Goal: Book appointment/travel/reservation

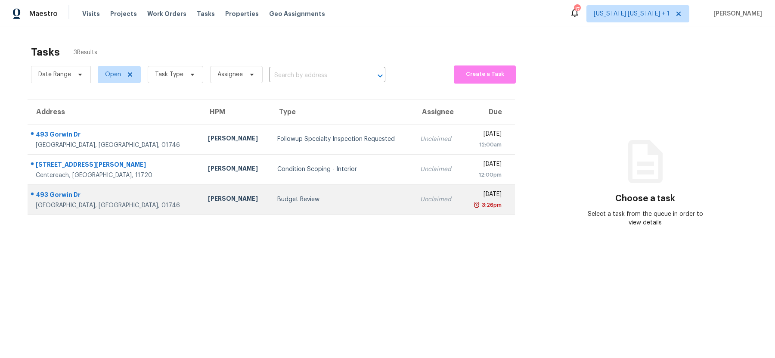
click at [313, 202] on div "Budget Review" at bounding box center [341, 199] width 129 height 9
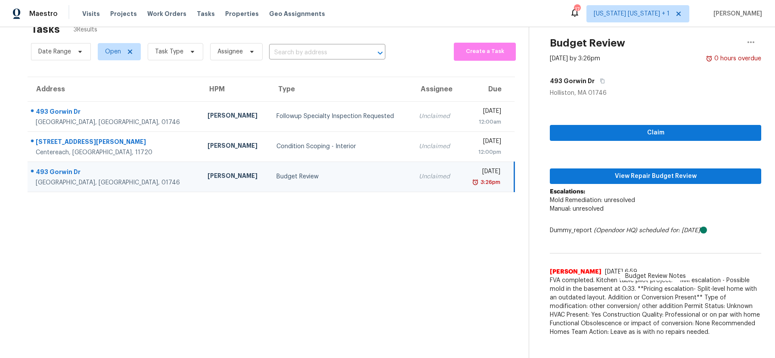
scroll to position [27, 0]
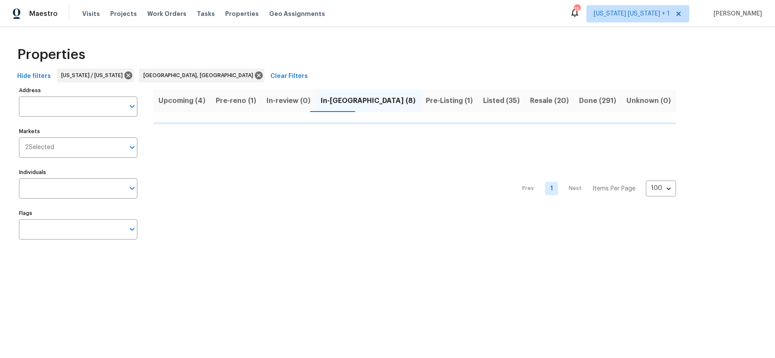
click at [426, 104] on span "Pre-Listing (1)" at bounding box center [449, 101] width 47 height 12
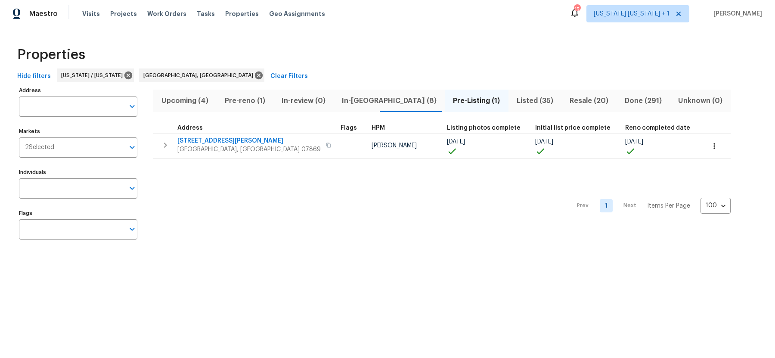
click at [349, 99] on span "In-reno (8)" at bounding box center [389, 101] width 101 height 12
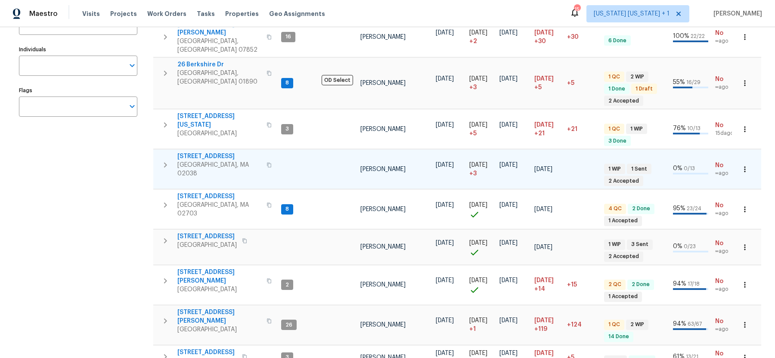
scroll to position [125, 0]
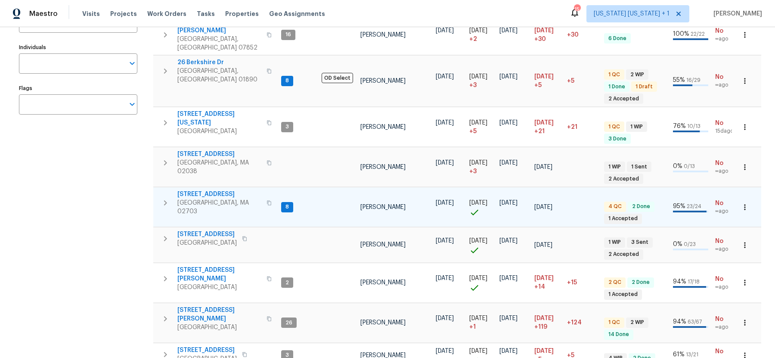
click at [208, 199] on span "Attleboro, MA 02703" at bounding box center [219, 207] width 84 height 17
click at [199, 190] on span "31 Verndale Ave" at bounding box center [219, 194] width 84 height 9
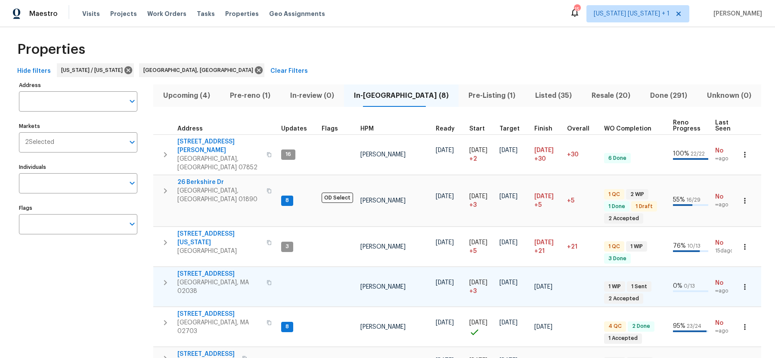
scroll to position [0, 0]
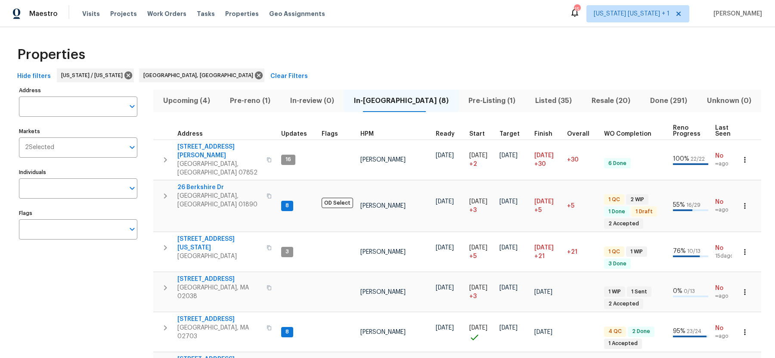
click at [541, 97] on span "Listed (35)" at bounding box center [554, 101] width 46 height 12
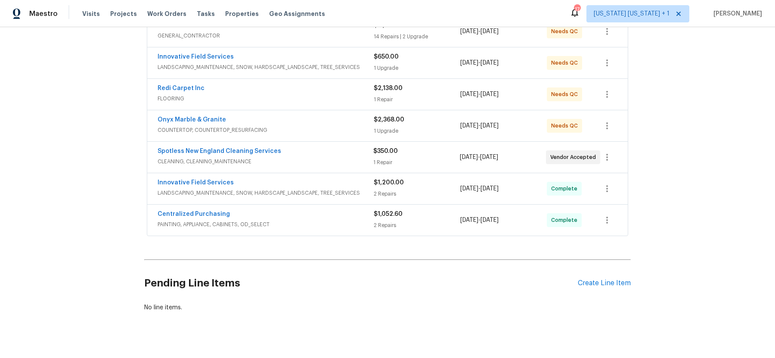
scroll to position [178, 0]
click at [319, 153] on div "Spotless New England Cleaning Services" at bounding box center [266, 151] width 216 height 10
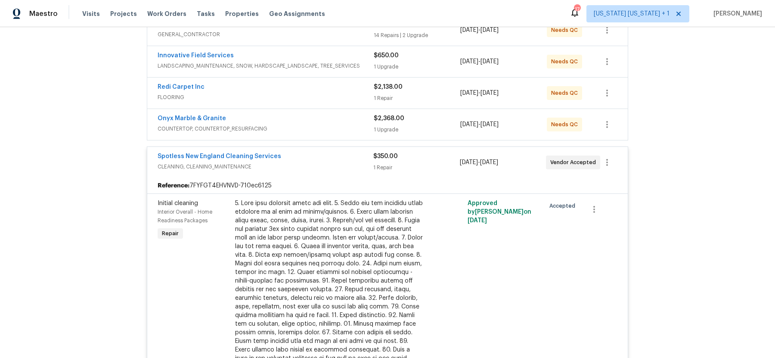
click at [312, 153] on div "Spotless New England Cleaning Services" at bounding box center [266, 157] width 216 height 10
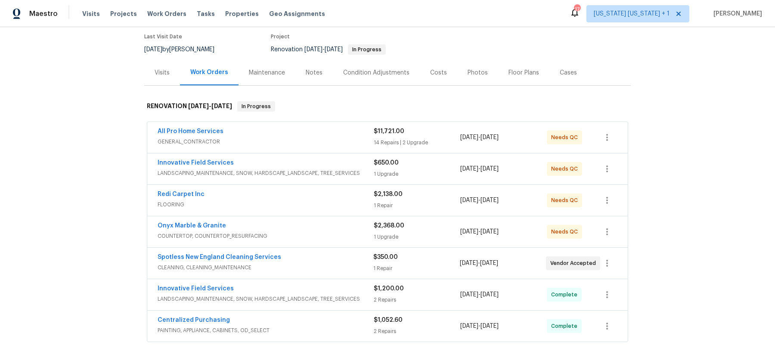
scroll to position [81, 0]
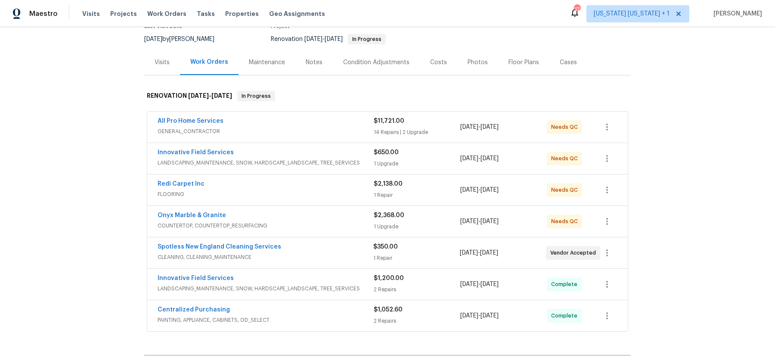
click at [437, 67] on div "Costs" at bounding box center [438, 62] width 37 height 25
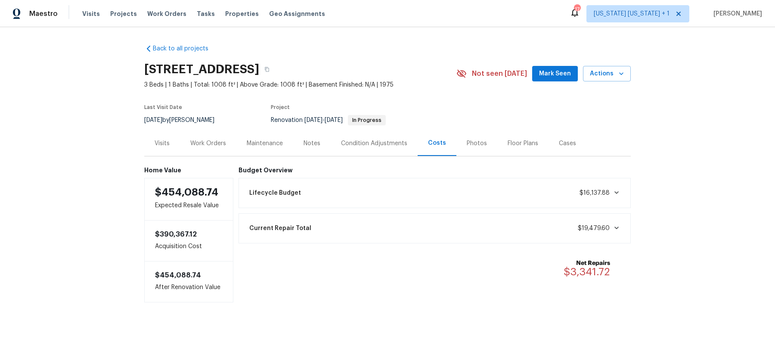
click at [304, 146] on div "Notes" at bounding box center [312, 143] width 17 height 9
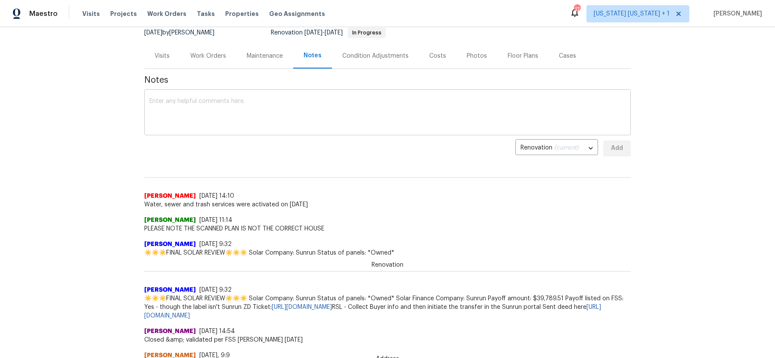
scroll to position [52, 0]
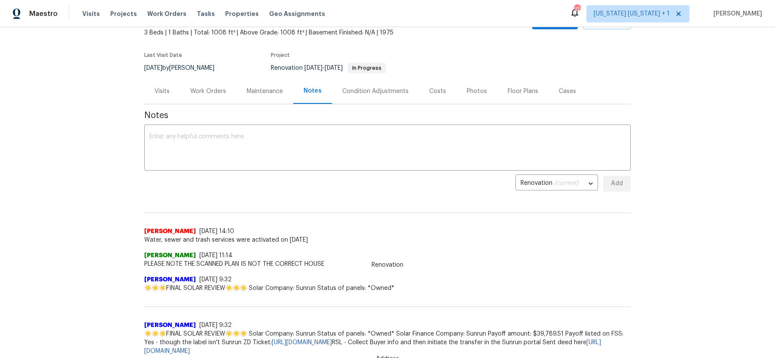
click at [218, 90] on div "Work Orders" at bounding box center [208, 91] width 36 height 9
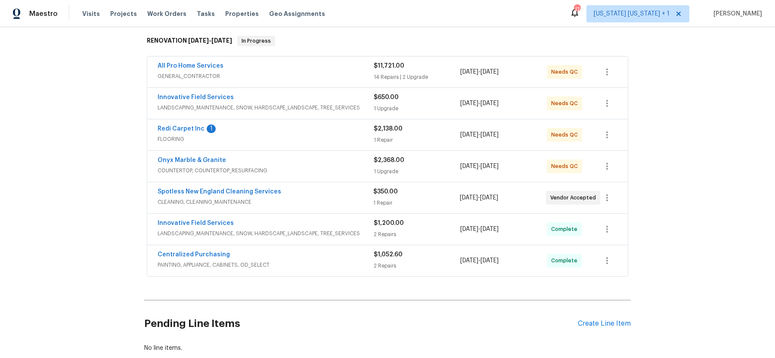
scroll to position [143, 0]
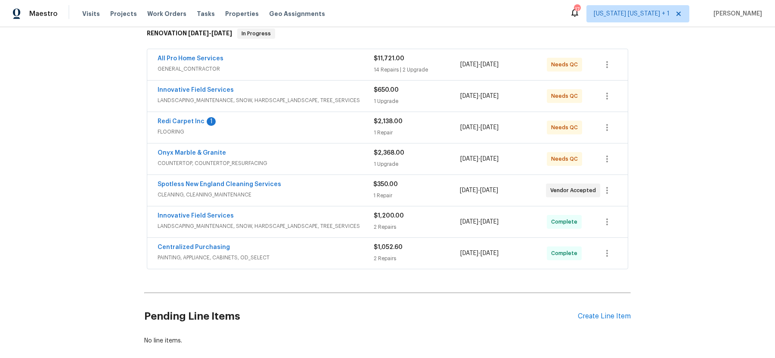
click at [289, 67] on span "GENERAL_CONTRACTOR" at bounding box center [266, 69] width 216 height 9
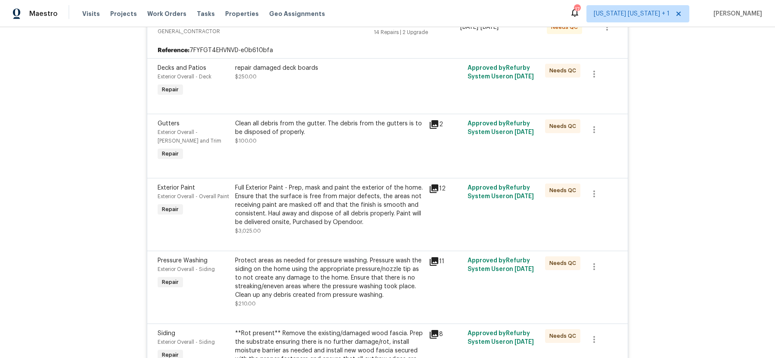
scroll to position [81, 0]
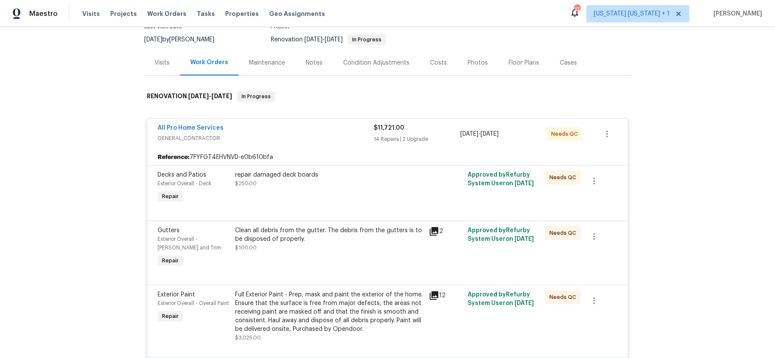
click at [323, 126] on div "All Pro Home Services" at bounding box center [266, 129] width 216 height 10
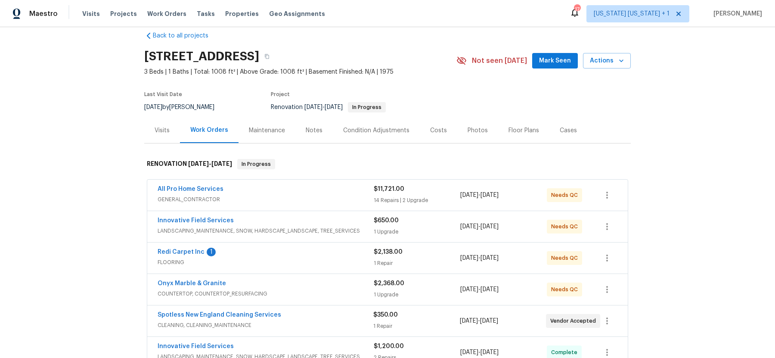
scroll to position [0, 0]
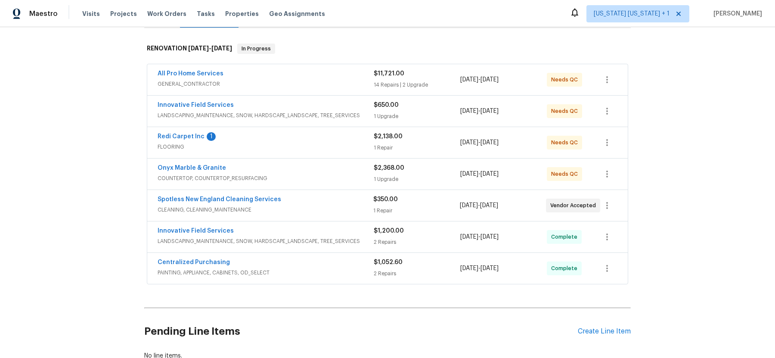
scroll to position [129, 0]
click at [324, 205] on span "CLEANING, CLEANING_MAINTENANCE" at bounding box center [266, 209] width 216 height 9
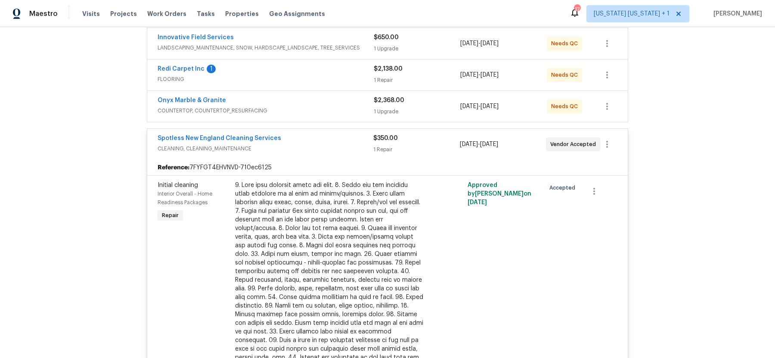
scroll to position [214, 0]
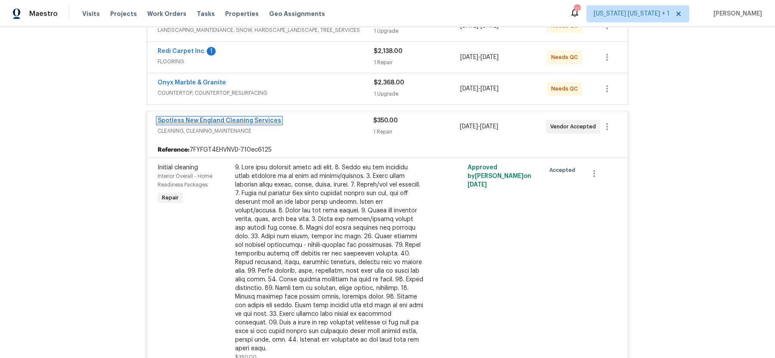
click at [219, 118] on link "Spotless New England Cleaning Services" at bounding box center [220, 121] width 124 height 6
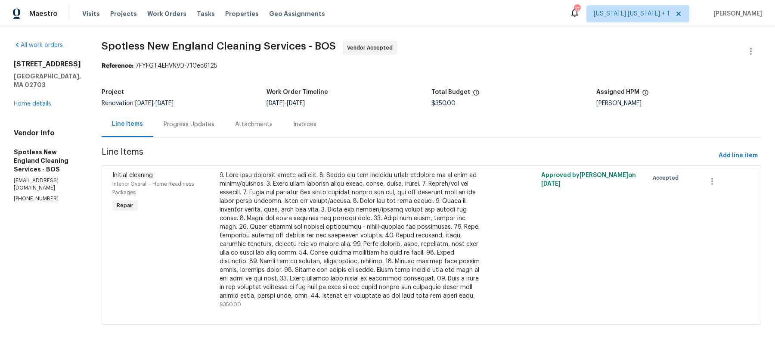
click at [193, 122] on div "Progress Updates" at bounding box center [189, 124] width 51 height 9
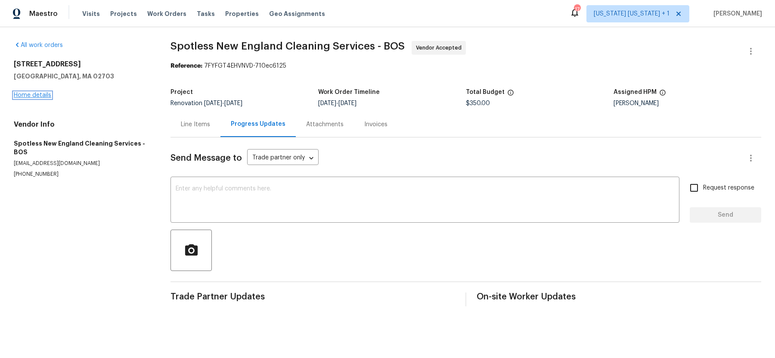
click at [28, 97] on link "Home details" at bounding box center [32, 95] width 37 height 6
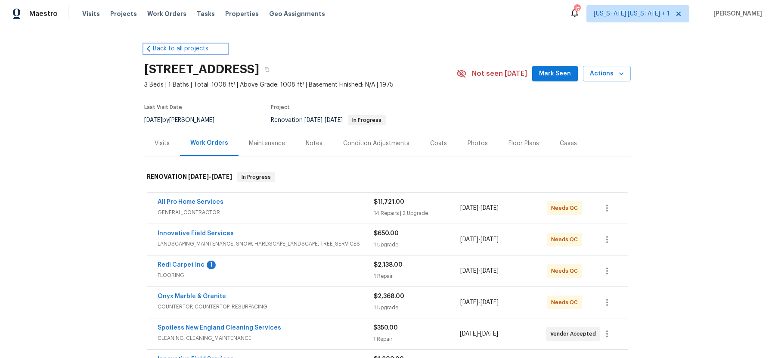
click at [164, 50] on link "Back to all projects" at bounding box center [185, 48] width 83 height 9
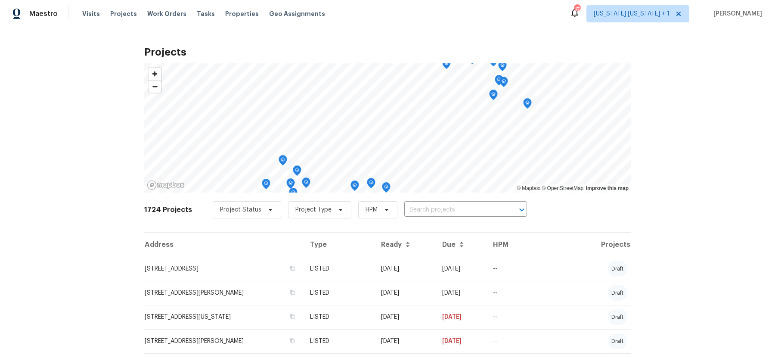
click at [415, 211] on input "text" at bounding box center [453, 209] width 99 height 13
type input "2"
type input "graft"
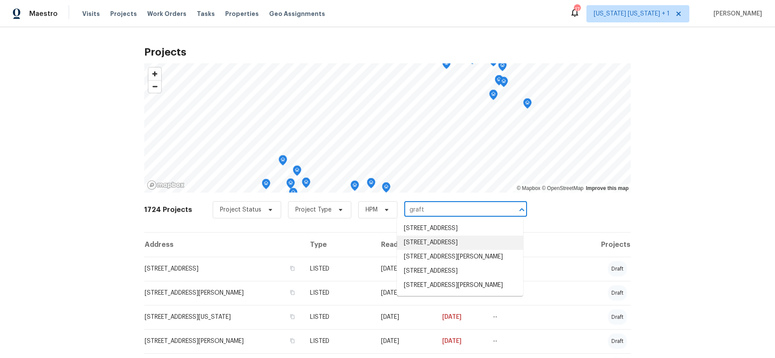
click at [427, 245] on li "[STREET_ADDRESS]" at bounding box center [460, 243] width 126 height 14
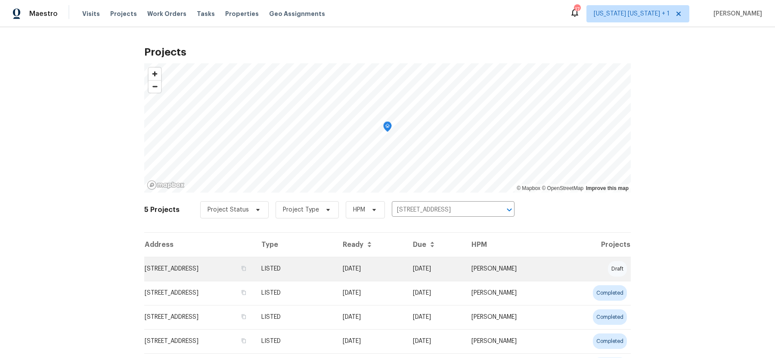
click at [189, 269] on td "[STREET_ADDRESS]" at bounding box center [199, 269] width 110 height 24
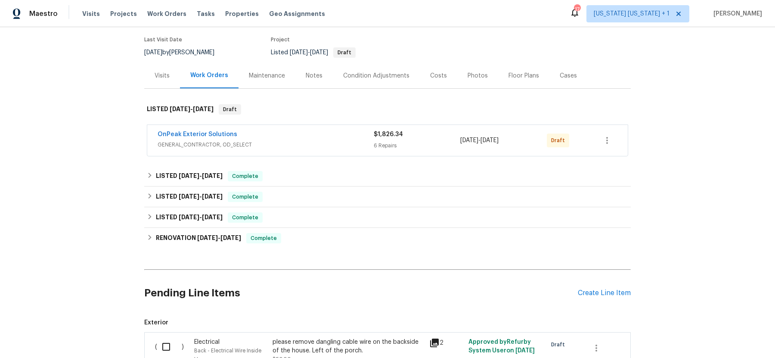
scroll to position [78, 0]
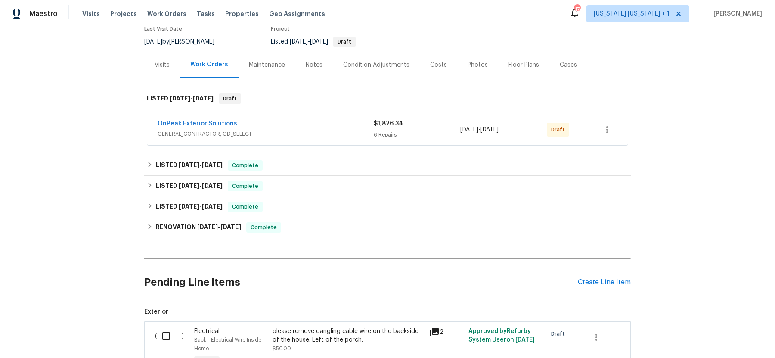
click at [274, 132] on span "GENERAL_CONTRACTOR, OD_SELECT" at bounding box center [266, 134] width 216 height 9
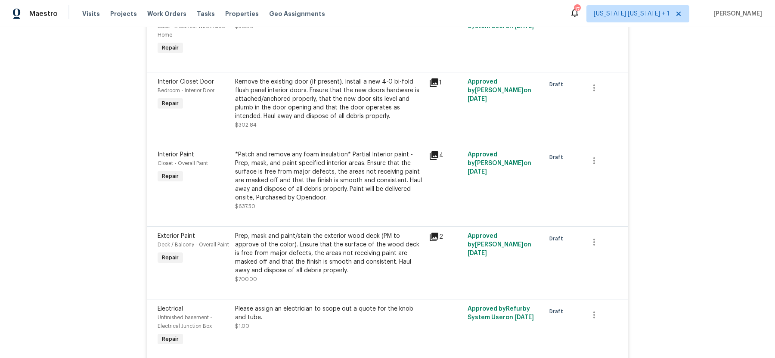
scroll to position [294, 0]
click at [332, 104] on div "Remove the existing door (if present). Install a new 4-0 bi-fold flush panel in…" at bounding box center [329, 98] width 189 height 43
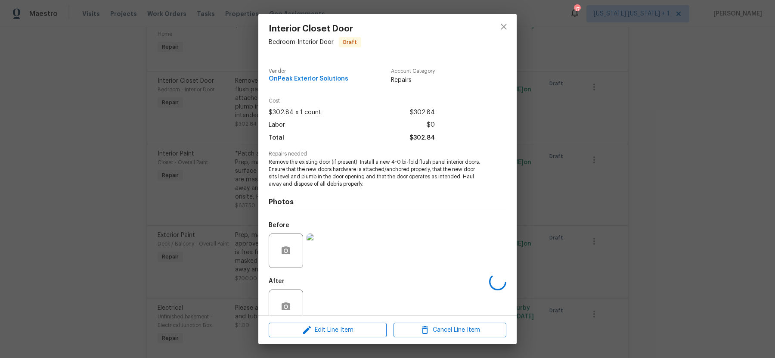
scroll to position [17, 0]
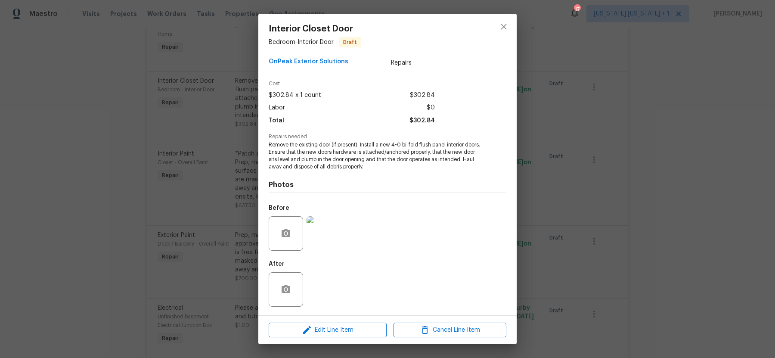
click at [317, 245] on img at bounding box center [324, 233] width 34 height 34
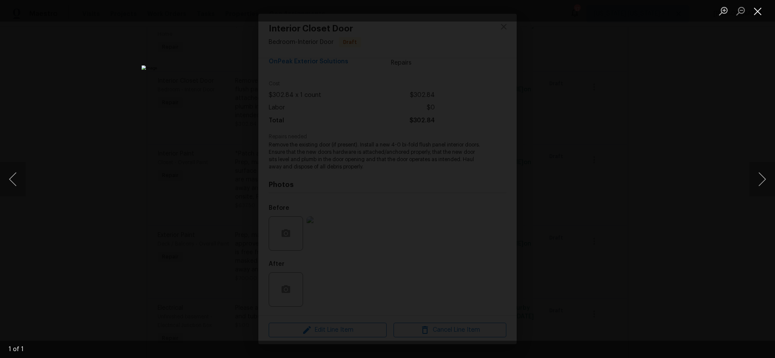
click at [757, 12] on button "Close lightbox" at bounding box center [757, 10] width 17 height 15
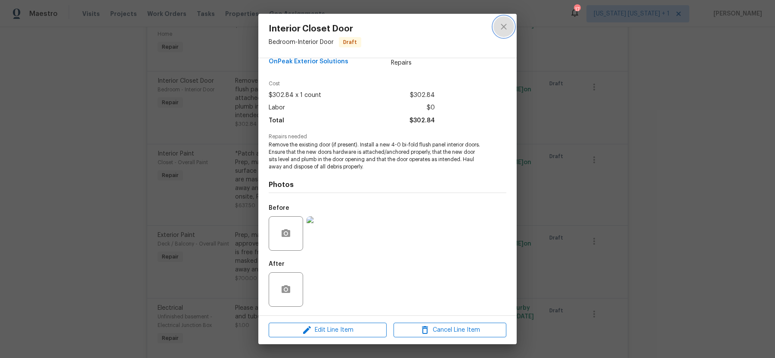
click at [501, 28] on icon "close" at bounding box center [504, 27] width 10 height 10
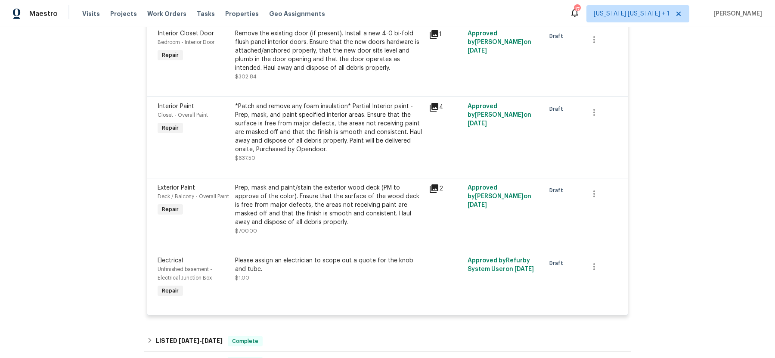
scroll to position [343, 0]
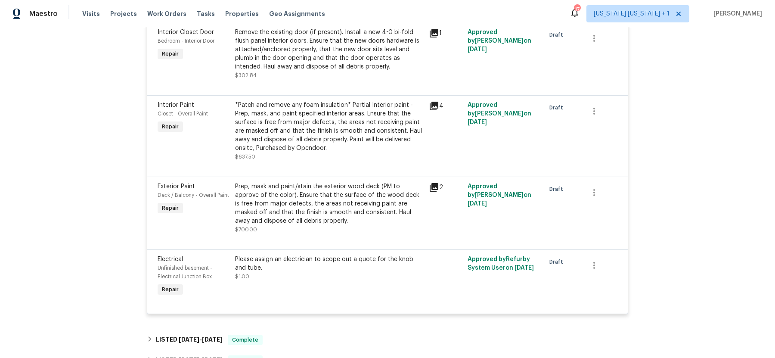
click at [326, 130] on div "*Patch and remove any foam insulation* Partial Interior paint - Prep, mask, and…" at bounding box center [329, 127] width 189 height 52
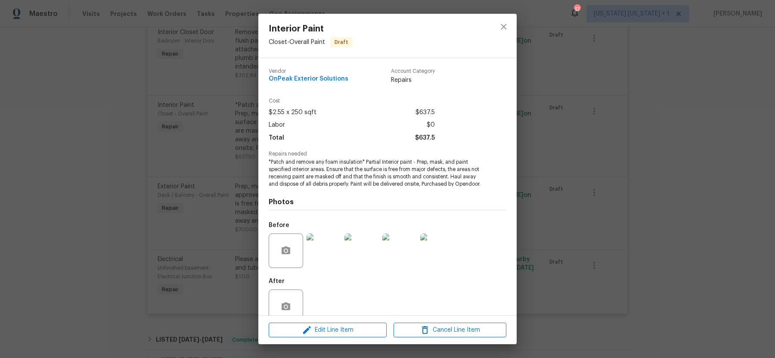
scroll to position [24, 0]
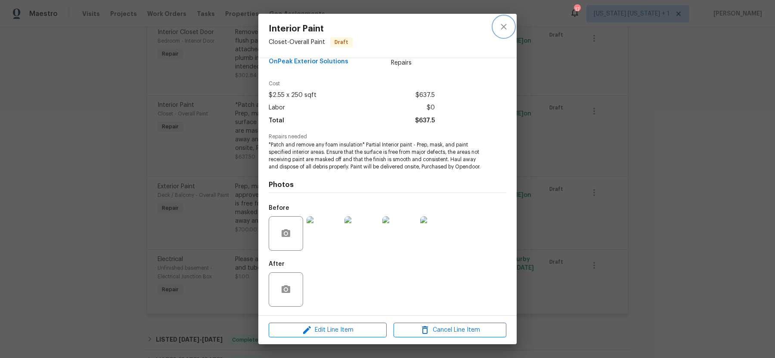
click at [503, 27] on icon "close" at bounding box center [504, 27] width 10 height 10
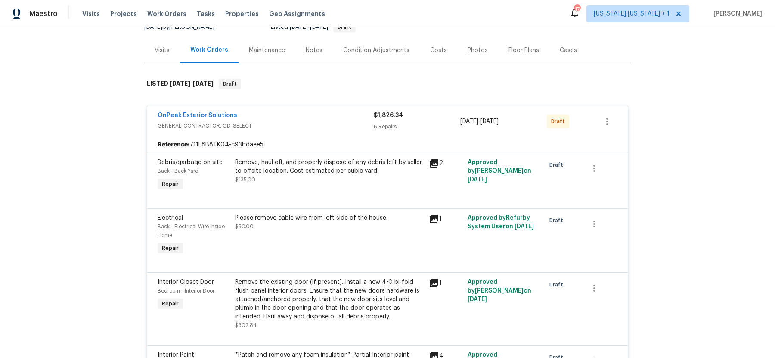
scroll to position [95, 0]
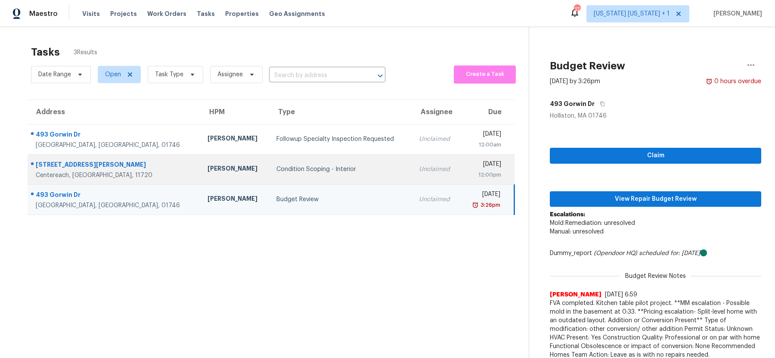
scroll to position [27, 0]
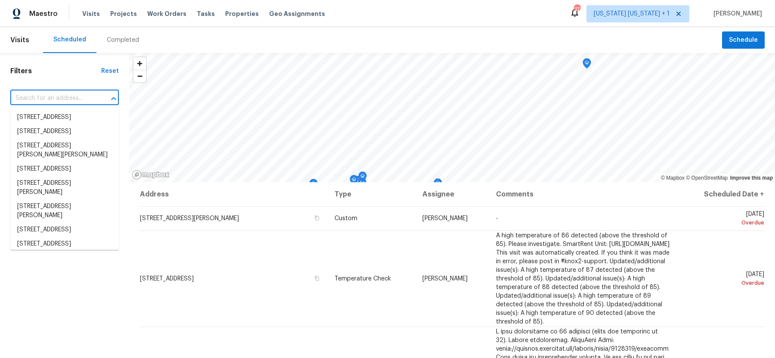
click at [85, 99] on input "text" at bounding box center [52, 98] width 84 height 13
paste input "[STREET_ADDRESS][PERSON_NAME]"
type input "[STREET_ADDRESS][PERSON_NAME]"
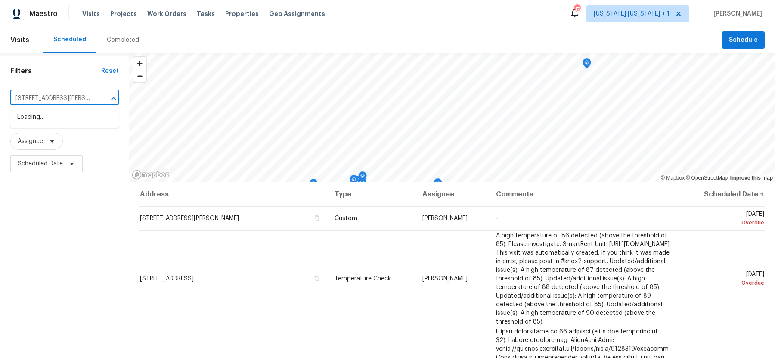
scroll to position [0, 16]
click at [58, 121] on li "[STREET_ADDRESS][PERSON_NAME]" at bounding box center [64, 121] width 109 height 23
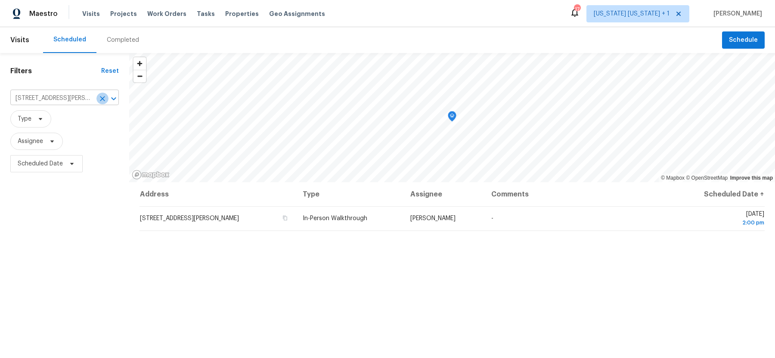
click at [101, 99] on icon "Clear" at bounding box center [102, 98] width 9 height 9
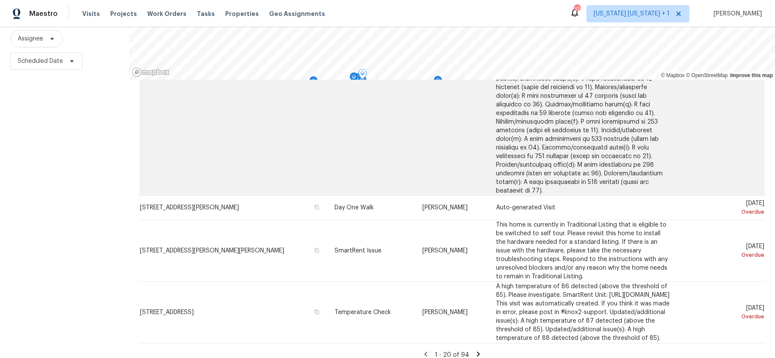
scroll to position [110, 0]
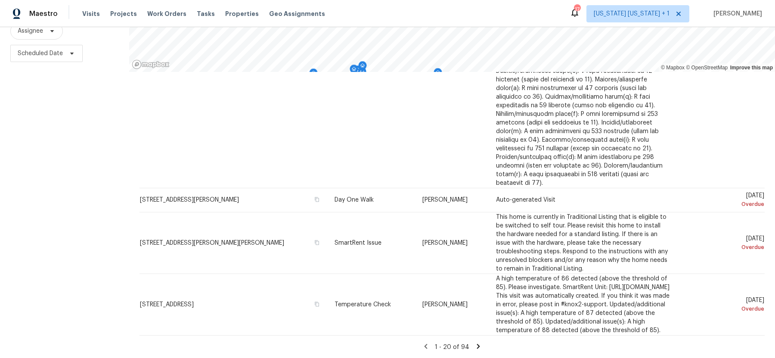
click at [477, 347] on icon at bounding box center [478, 346] width 3 height 5
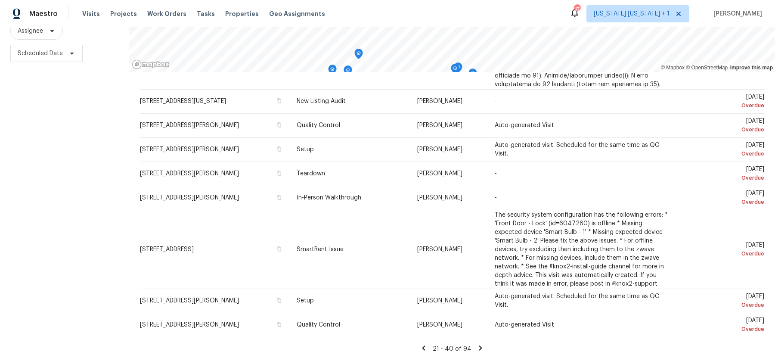
click at [481, 344] on icon at bounding box center [481, 348] width 8 height 8
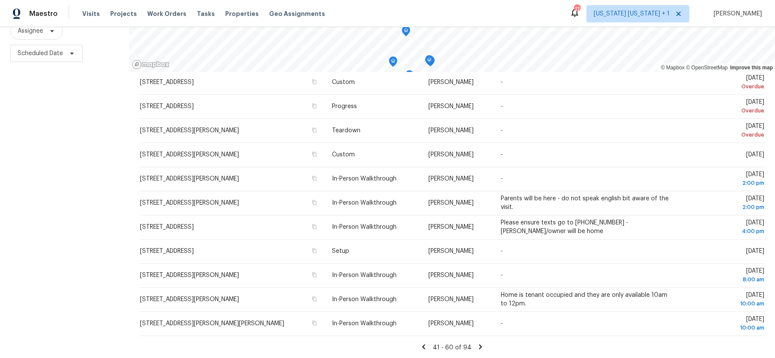
click at [479, 348] on icon at bounding box center [480, 346] width 3 height 5
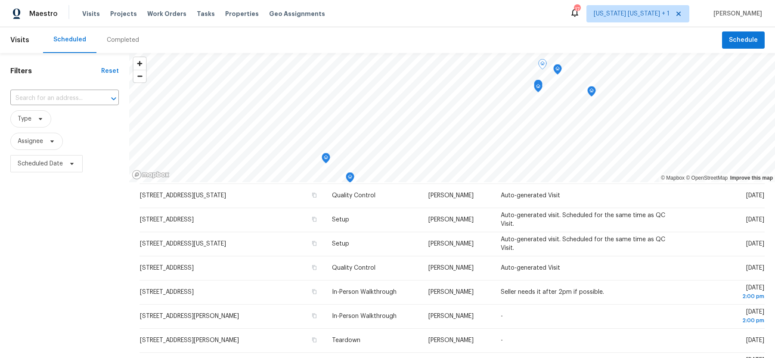
scroll to position [0, 0]
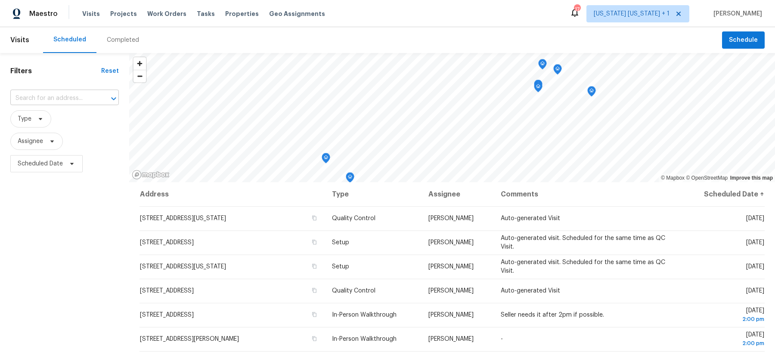
click at [56, 100] on input "text" at bounding box center [52, 98] width 84 height 13
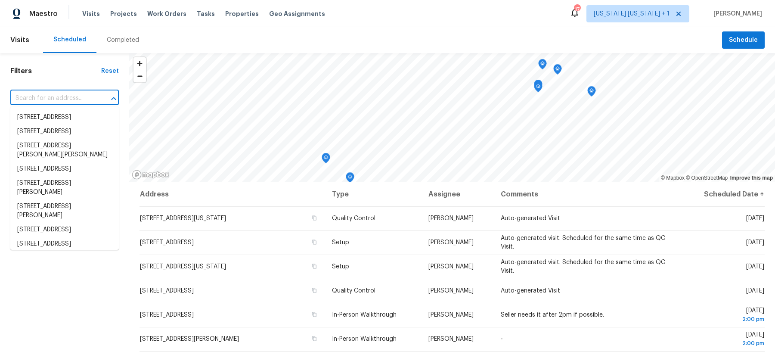
paste input "[STREET_ADDRESS][PERSON_NAME]"
type input "[STREET_ADDRESS][PERSON_NAME]"
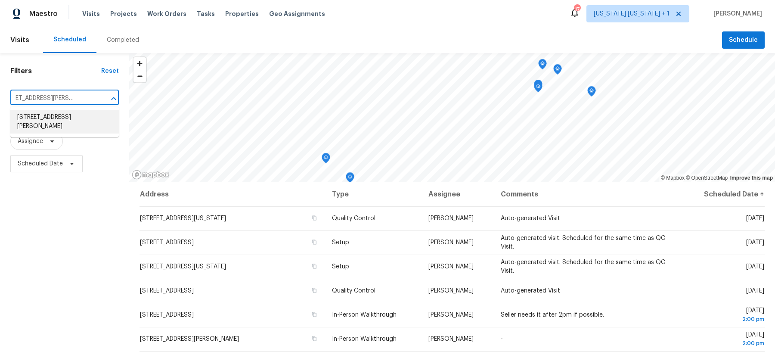
click at [52, 114] on li "[STREET_ADDRESS][PERSON_NAME]" at bounding box center [64, 121] width 109 height 23
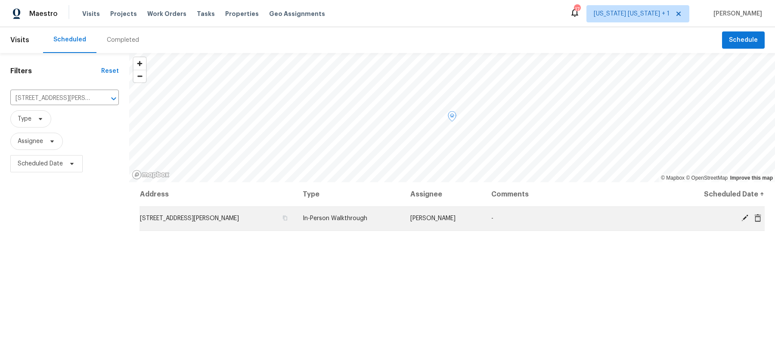
click at [743, 217] on icon at bounding box center [745, 218] width 8 height 8
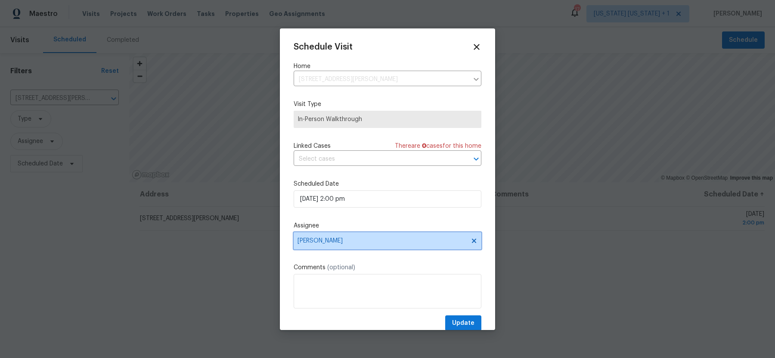
click at [371, 241] on span "[PERSON_NAME]" at bounding box center [382, 240] width 169 height 7
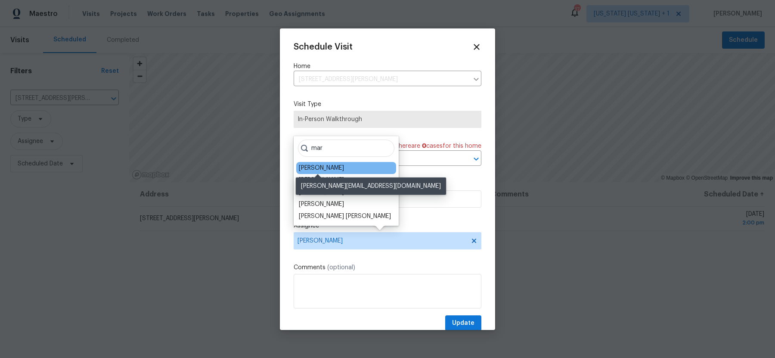
type input "mar"
click at [326, 168] on div "[PERSON_NAME]" at bounding box center [321, 168] width 45 height 9
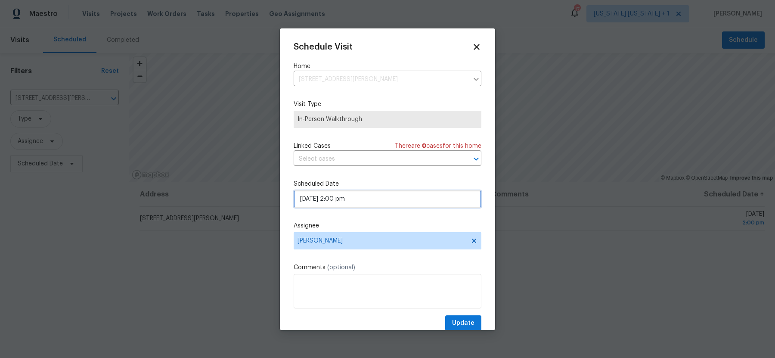
select select "pm"
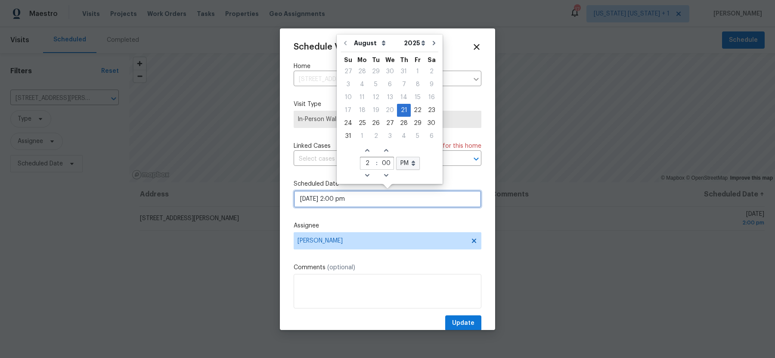
click at [385, 203] on input "[DATE] 2:00 pm" at bounding box center [388, 198] width 188 height 17
click at [414, 109] on div "22" at bounding box center [418, 110] width 14 height 12
type input "[DATE] 2:00 pm"
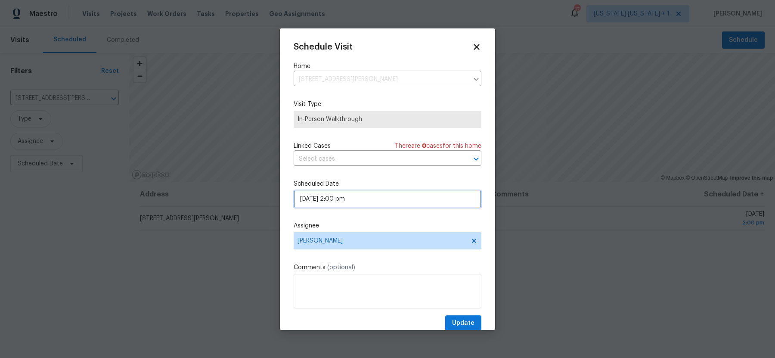
click at [376, 205] on input "[DATE] 2:00 pm" at bounding box center [388, 198] width 188 height 17
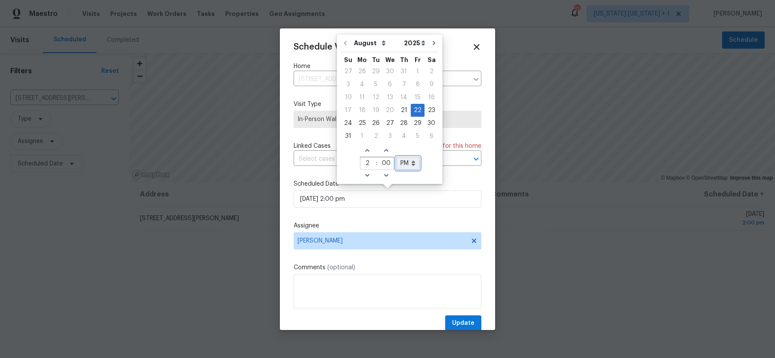
click at [408, 162] on select "AM PM" at bounding box center [408, 163] width 24 height 13
select select "am"
click at [396, 157] on select "AM PM" at bounding box center [408, 163] width 24 height 13
type input "[DATE] 2:00 am"
select select "am"
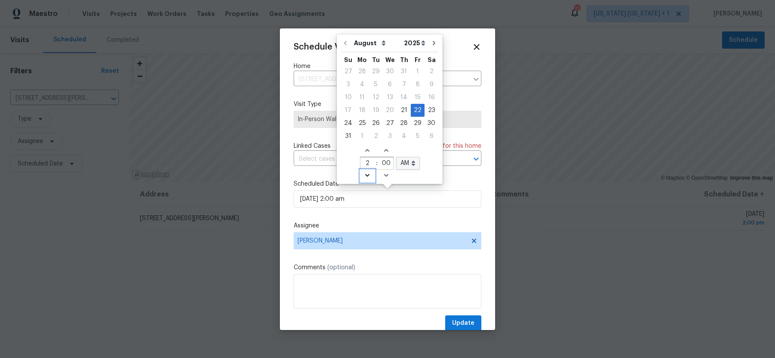
click at [364, 173] on icon "Decrease hours (12hr clock)" at bounding box center [367, 175] width 7 height 7
type input "[DATE] 1:00 am"
type input "1"
click at [364, 173] on icon "Decrease hours (12hr clock)" at bounding box center [367, 175] width 7 height 7
type input "[DATE] 12:00 am"
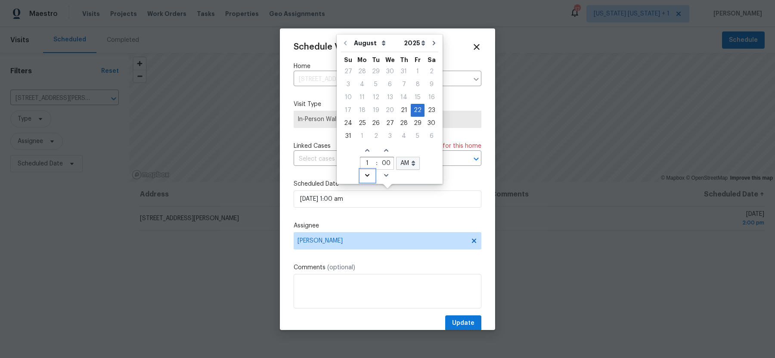
type input "12"
click at [364, 172] on icon "Decrease hours (12hr clock)" at bounding box center [367, 175] width 7 height 7
type input "[DATE] 11:00 am"
type input "11"
click at [364, 172] on icon "Decrease hours (12hr clock)" at bounding box center [367, 175] width 7 height 7
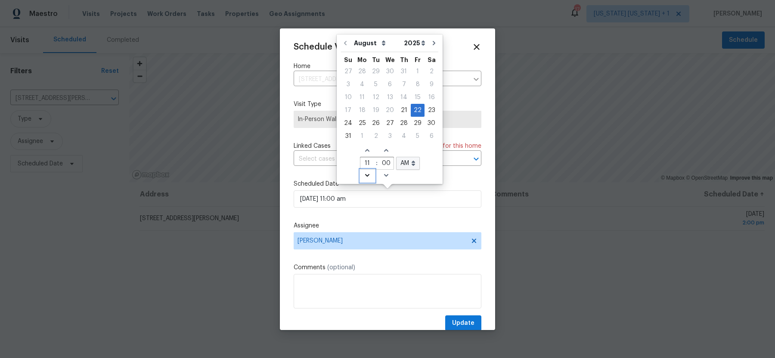
type input "[DATE] 10:00 am"
type input "10"
click at [364, 172] on icon "Decrease hours (12hr clock)" at bounding box center [367, 175] width 7 height 7
type input "[DATE] 9:00 am"
type input "9"
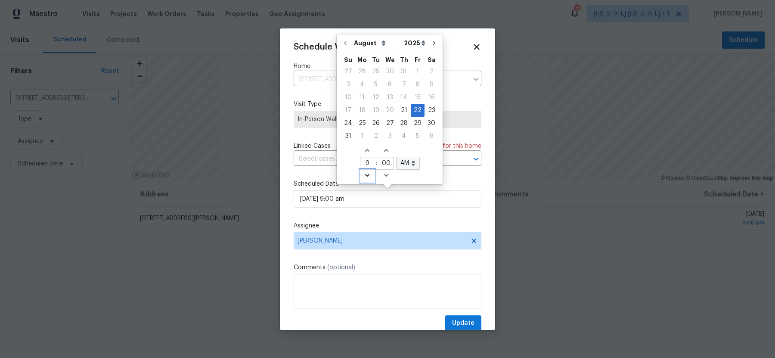
click at [364, 172] on icon "Decrease hours (12hr clock)" at bounding box center [367, 175] width 7 height 7
type input "[DATE] 8:00 am"
type input "8"
click at [359, 284] on textarea at bounding box center [388, 291] width 188 height 34
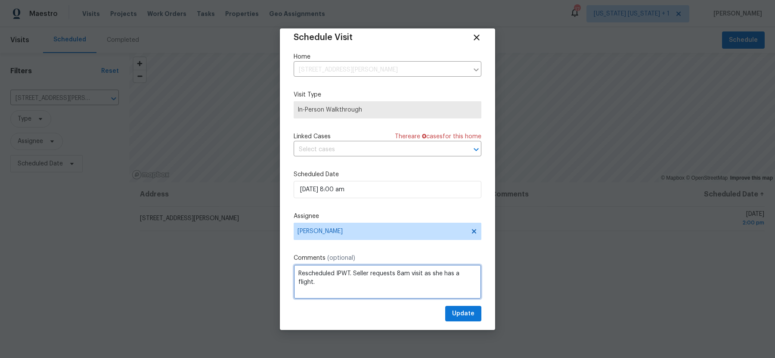
scroll to position [15, 0]
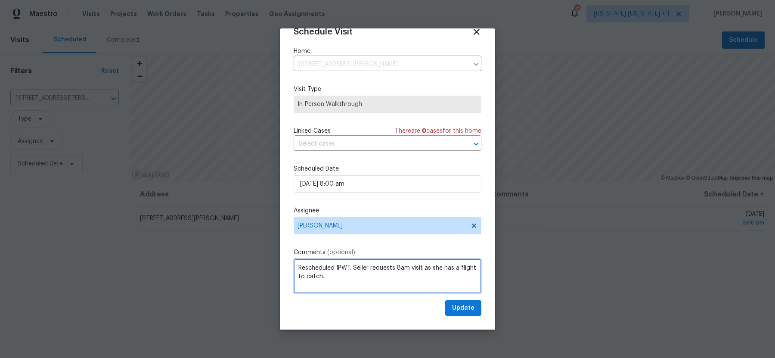
type textarea "Rescheduled IPWT. Seller requests 8am visit as she has a flight to catch."
click at [461, 307] on span "Update" at bounding box center [463, 308] width 22 height 11
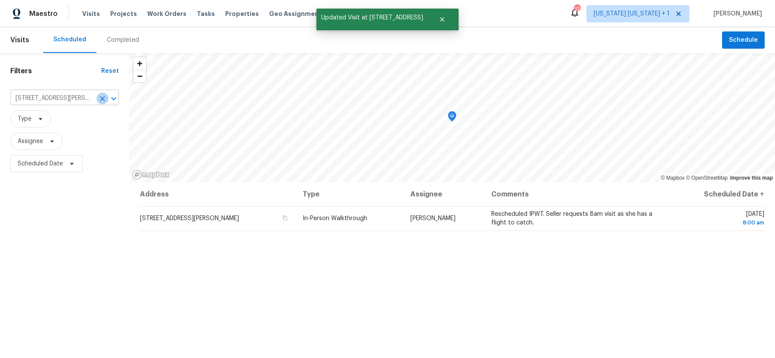
click at [104, 97] on icon "Clear" at bounding box center [102, 98] width 9 height 9
